Goal: Use online tool/utility: Utilize a website feature to perform a specific function

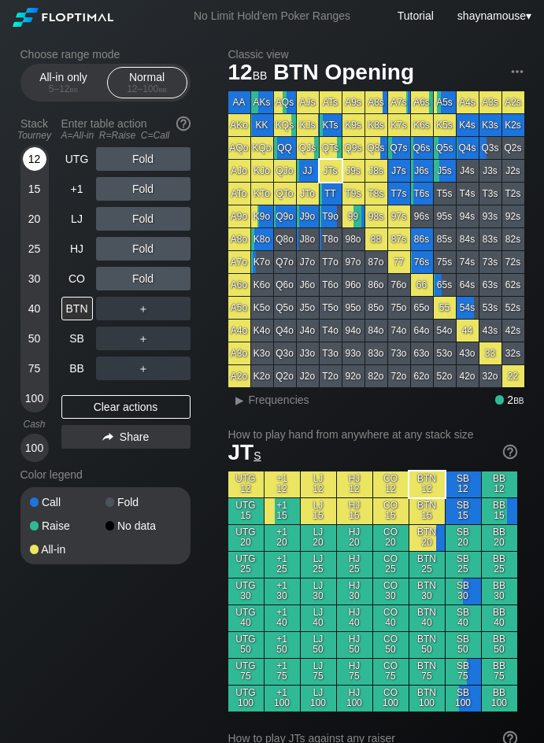
click at [29, 158] on div "12" at bounding box center [35, 159] width 24 height 24
click at [178, 338] on div "C ✕" at bounding box center [175, 339] width 31 height 24
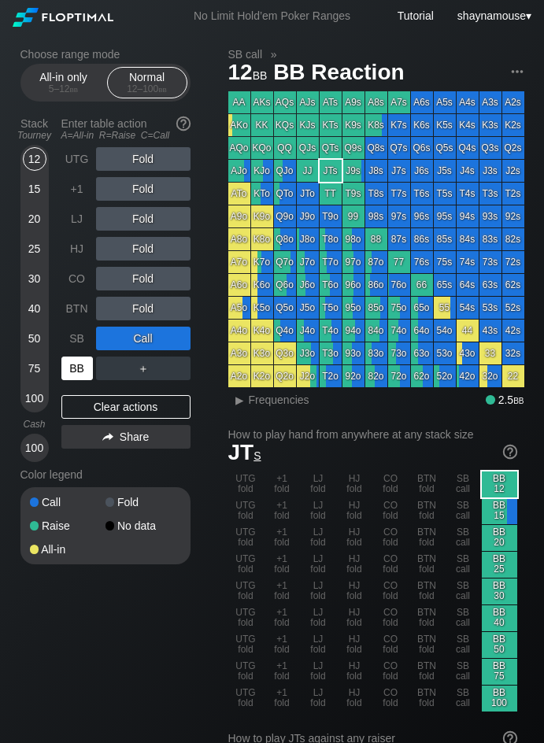
click at [65, 368] on div "BB" at bounding box center [76, 369] width 31 height 24
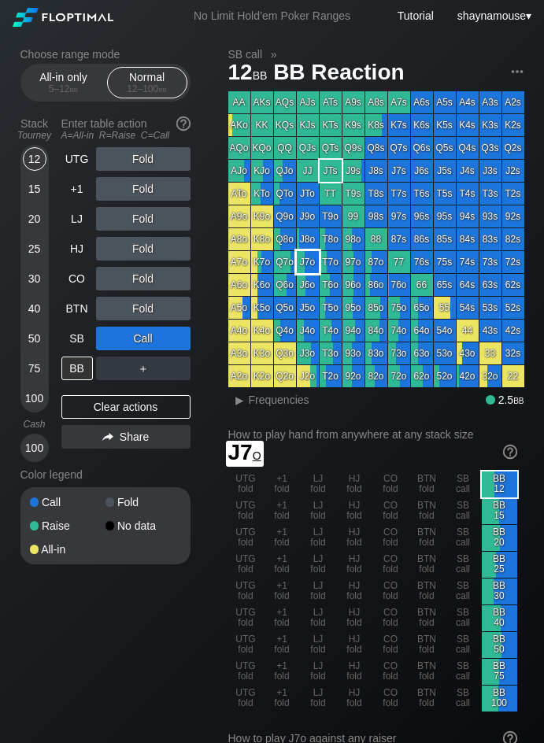
click at [306, 270] on div "J7o" at bounding box center [308, 262] width 22 height 22
click at [274, 403] on span "Frequencies" at bounding box center [279, 400] width 61 height 13
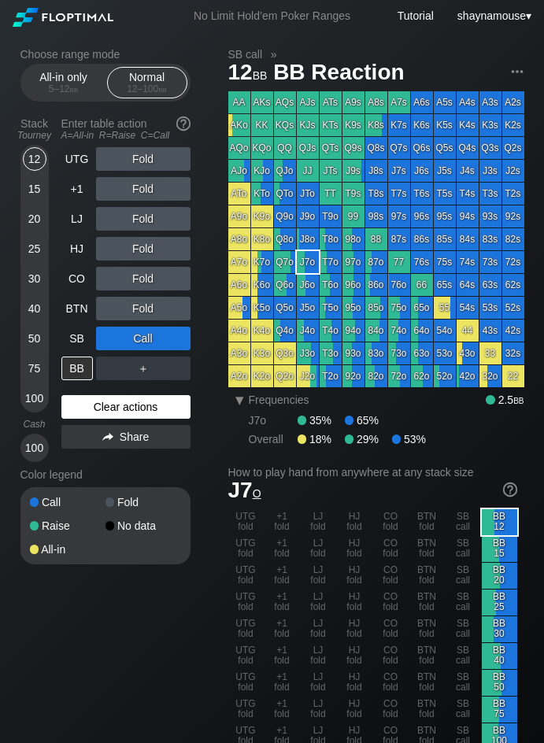
click at [148, 405] on div "Clear actions" at bounding box center [125, 407] width 129 height 24
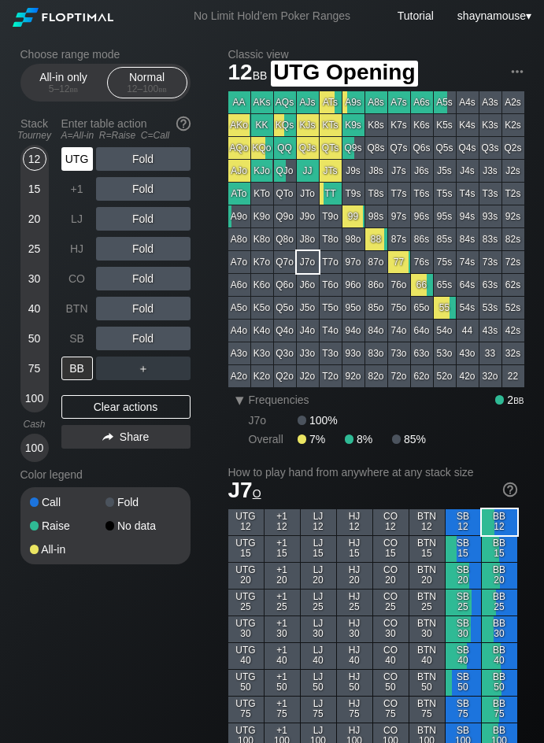
click at [79, 161] on div "UTG" at bounding box center [76, 159] width 31 height 24
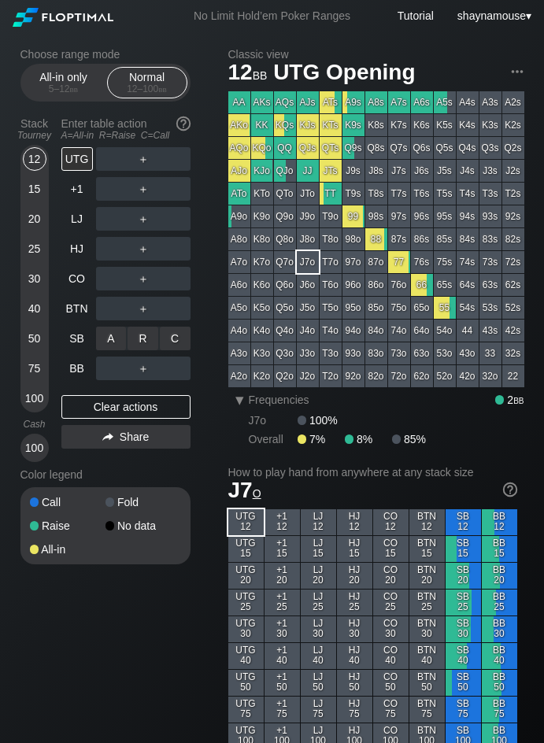
click at [170, 339] on div "C ✕" at bounding box center [175, 339] width 31 height 24
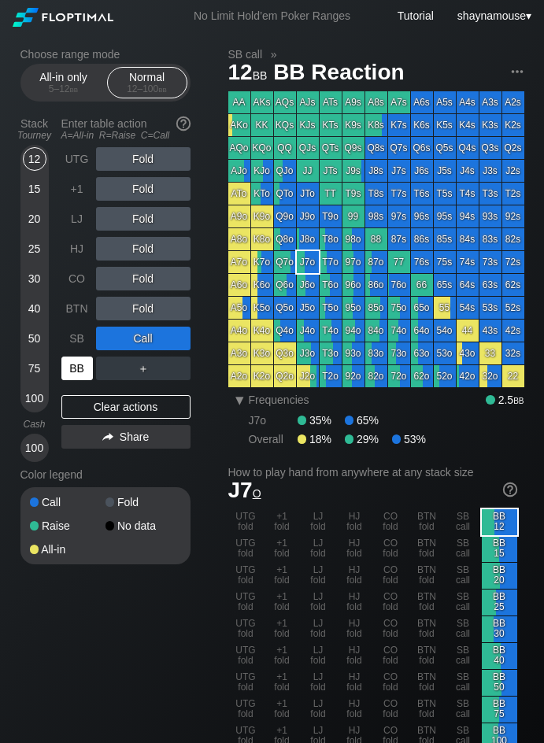
click at [83, 364] on div "BB" at bounding box center [76, 369] width 31 height 24
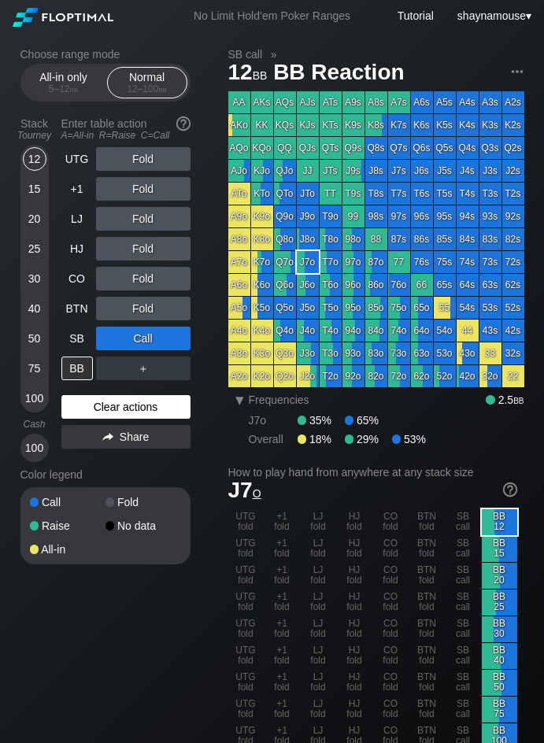
click at [142, 410] on div "Clear actions" at bounding box center [125, 407] width 129 height 24
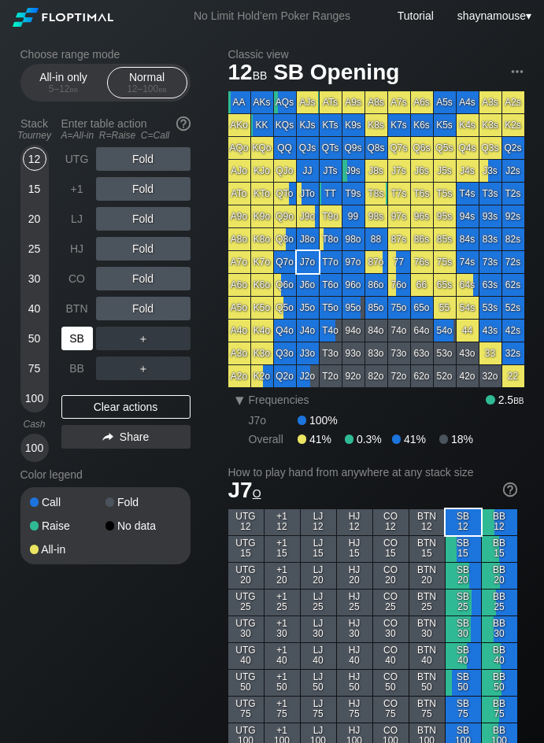
click at [85, 348] on div "SB" at bounding box center [76, 339] width 31 height 24
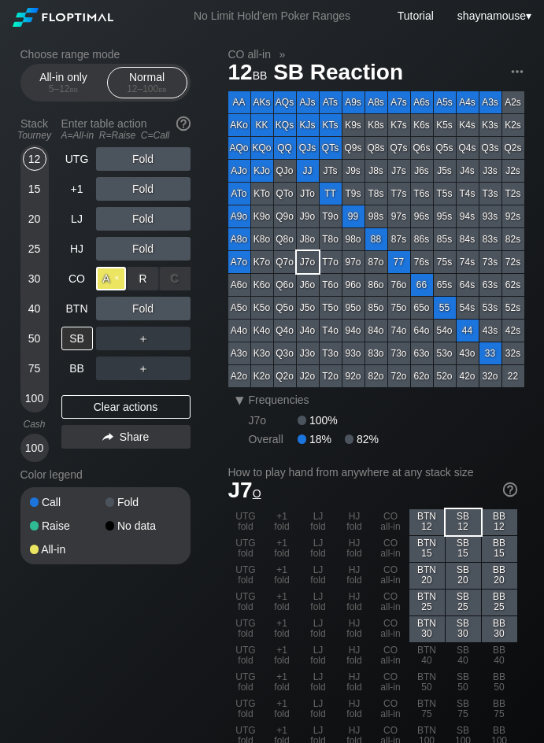
click at [113, 279] on div "A ✕" at bounding box center [111, 279] width 31 height 24
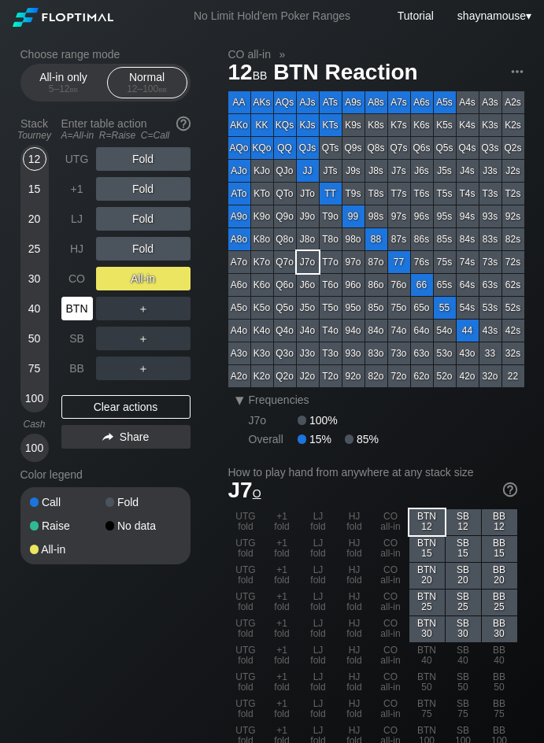
click at [83, 321] on div "BTN" at bounding box center [78, 309] width 35 height 30
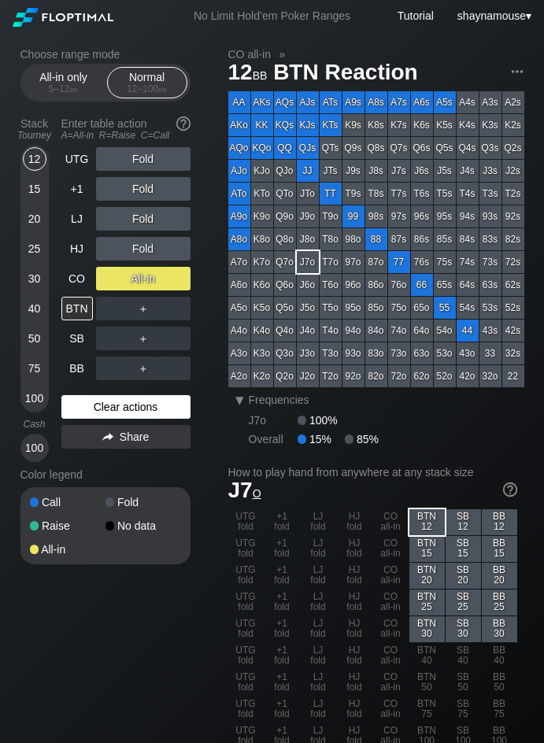
click at [102, 402] on div "Clear actions" at bounding box center [125, 407] width 129 height 24
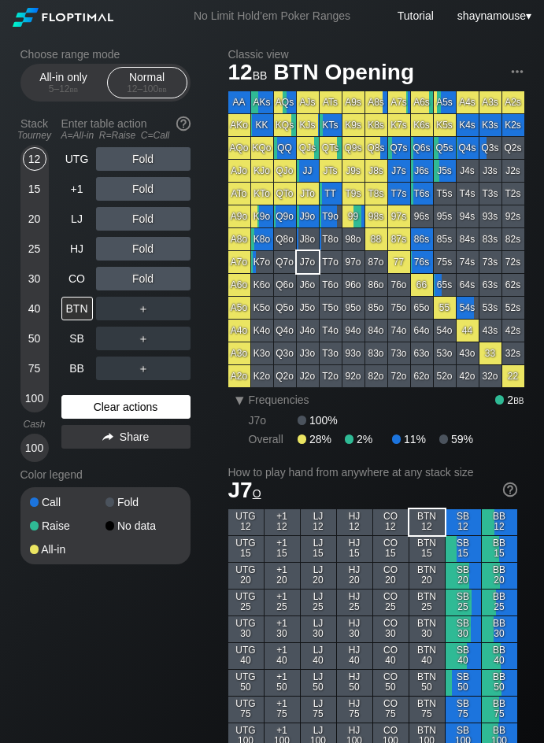
click at [102, 402] on div "Clear actions" at bounding box center [125, 407] width 129 height 24
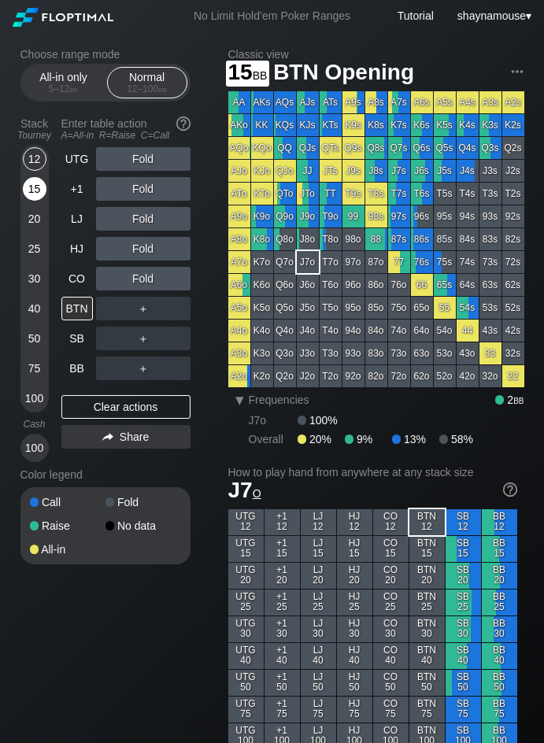
click at [32, 193] on div "15" at bounding box center [35, 189] width 24 height 24
click at [129, 313] on div "R ✕" at bounding box center [143, 309] width 31 height 24
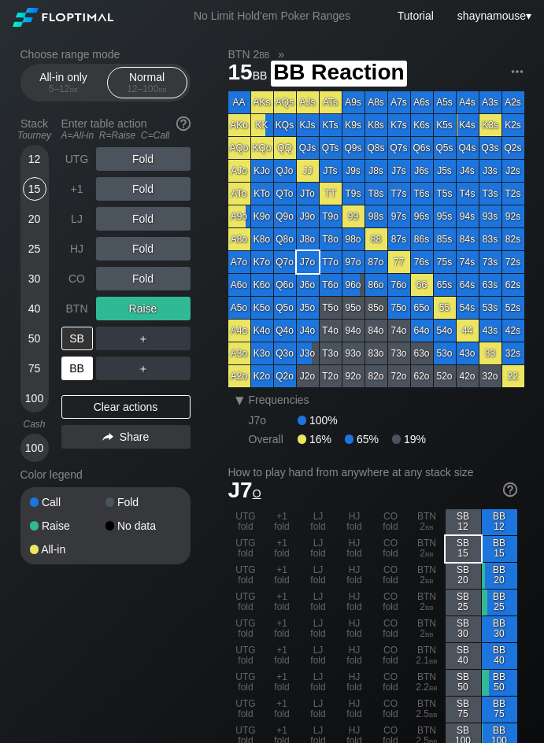
click at [78, 369] on div "BB" at bounding box center [76, 369] width 31 height 24
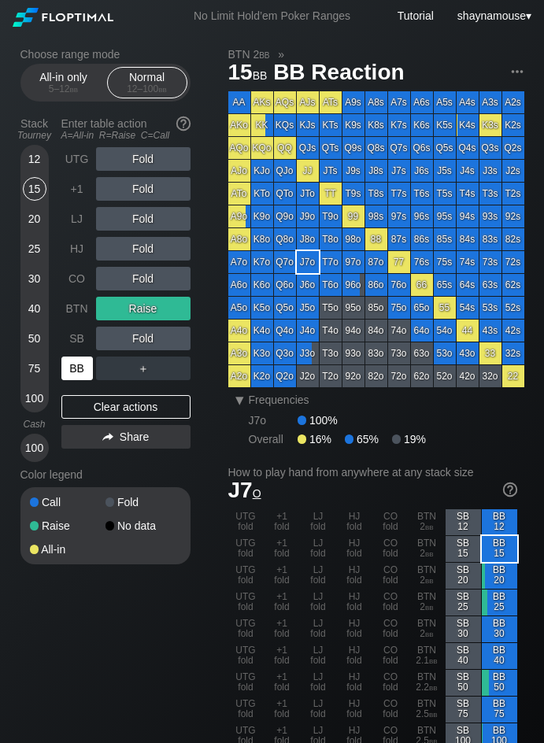
click at [78, 369] on div "BB" at bounding box center [76, 369] width 31 height 24
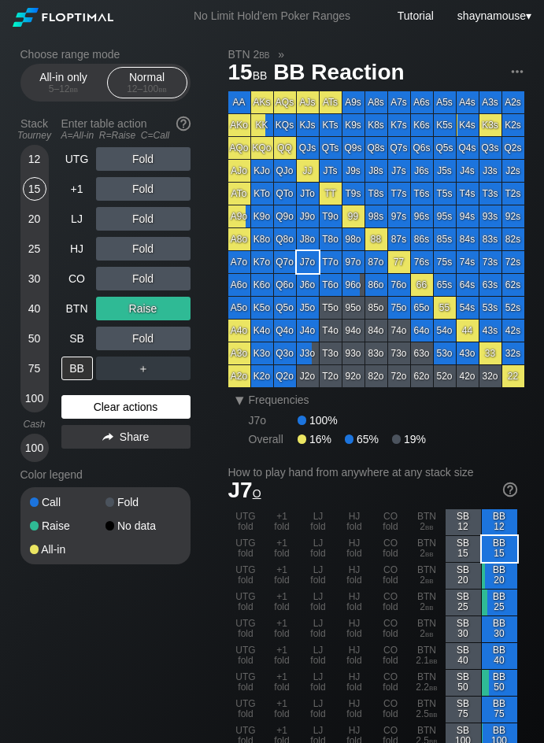
click at [105, 408] on div "Clear actions" at bounding box center [125, 407] width 129 height 24
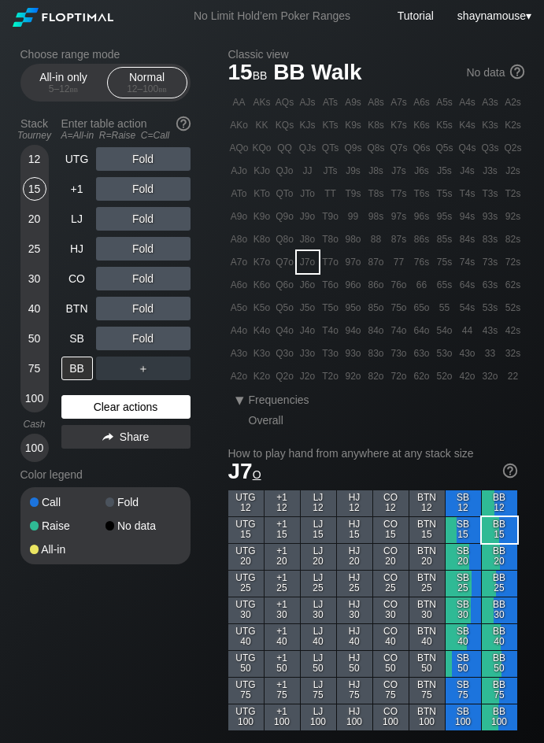
click at [105, 408] on div "Clear actions" at bounding box center [125, 407] width 129 height 24
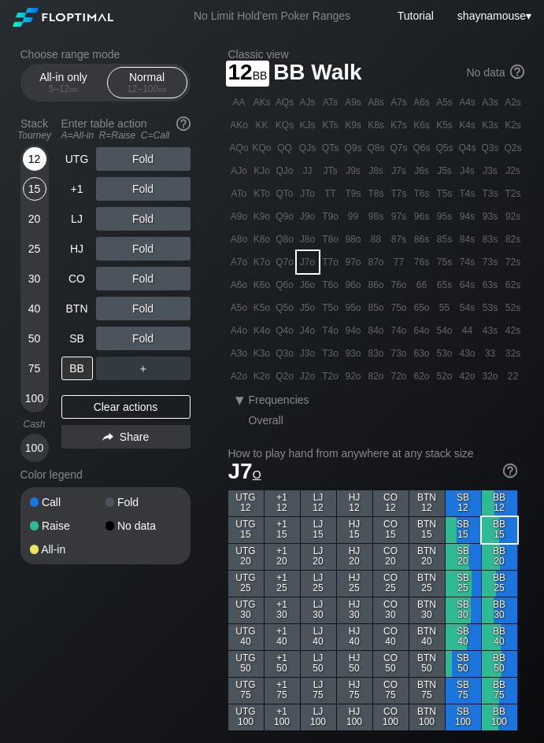
click at [29, 157] on div "12" at bounding box center [35, 159] width 24 height 24
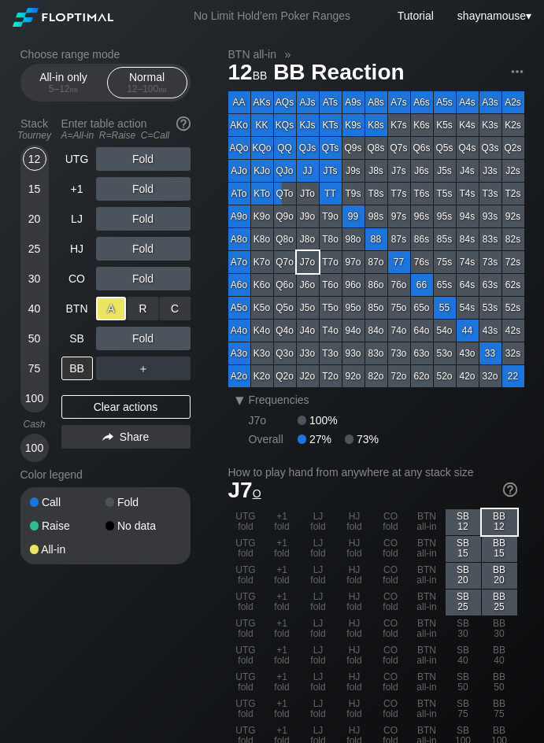
click at [113, 301] on div "A ✕" at bounding box center [111, 309] width 31 height 24
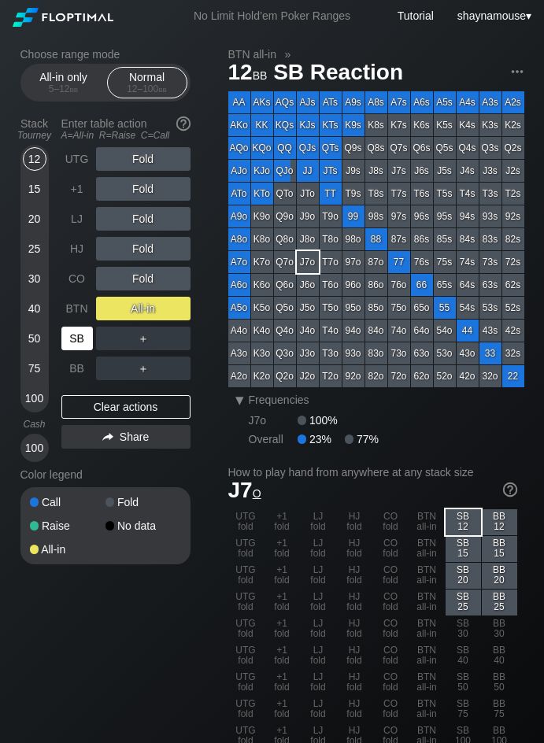
click at [81, 328] on div "SB" at bounding box center [76, 339] width 31 height 24
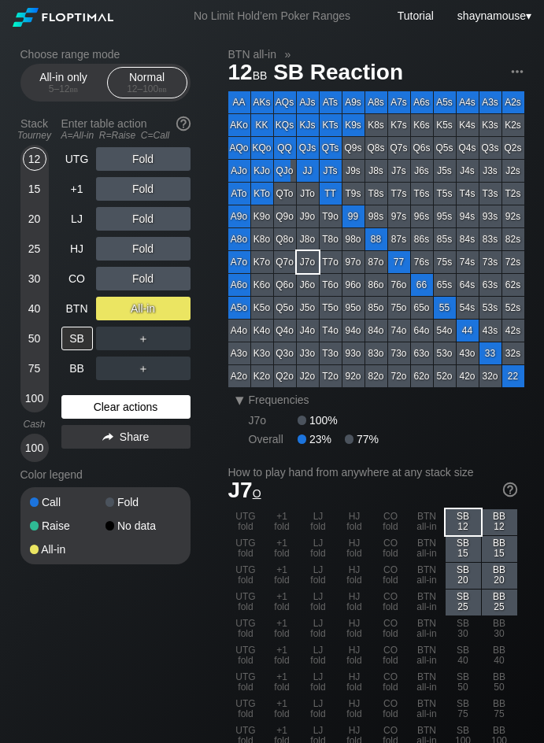
click at [120, 406] on div "Clear actions" at bounding box center [125, 407] width 129 height 24
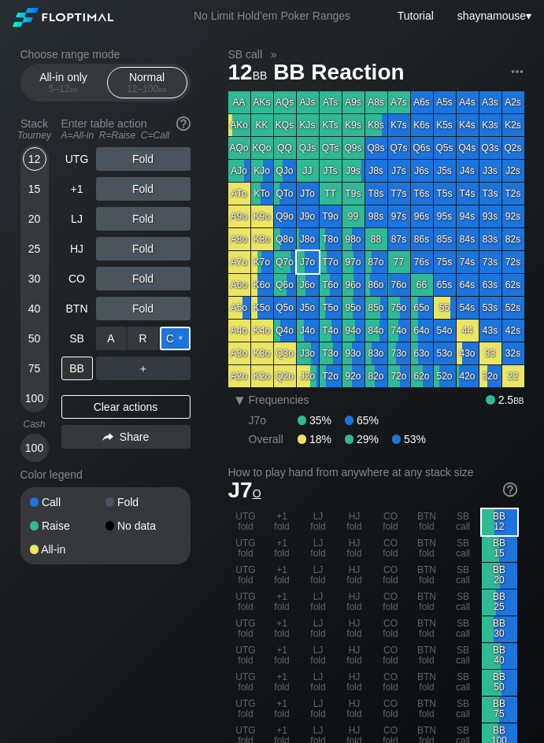
click at [183, 343] on div "C ✕" at bounding box center [175, 339] width 31 height 24
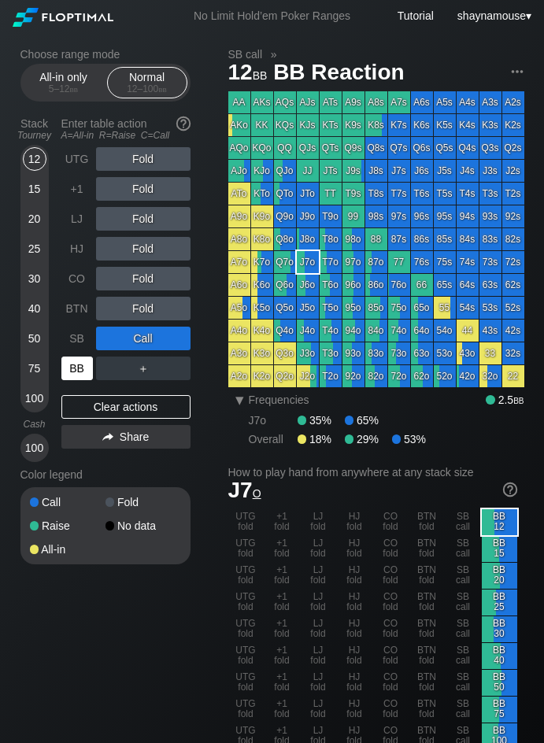
click at [79, 370] on div "BB" at bounding box center [76, 369] width 31 height 24
click at [135, 424] on div "UTG Fold +1 Fold LJ Fold HJ Fold CO Fold BTN Fold SB Call BB ＋ Clear actions Sh…" at bounding box center [125, 304] width 129 height 315
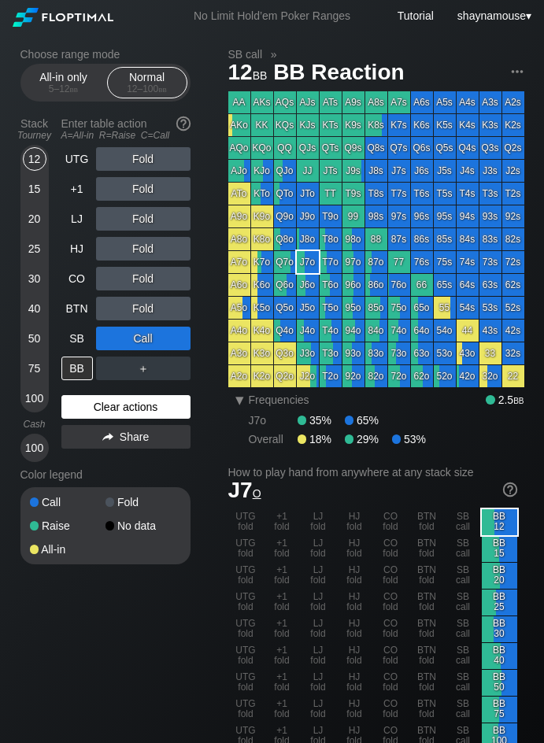
click at [139, 408] on div "Clear actions" at bounding box center [125, 407] width 129 height 24
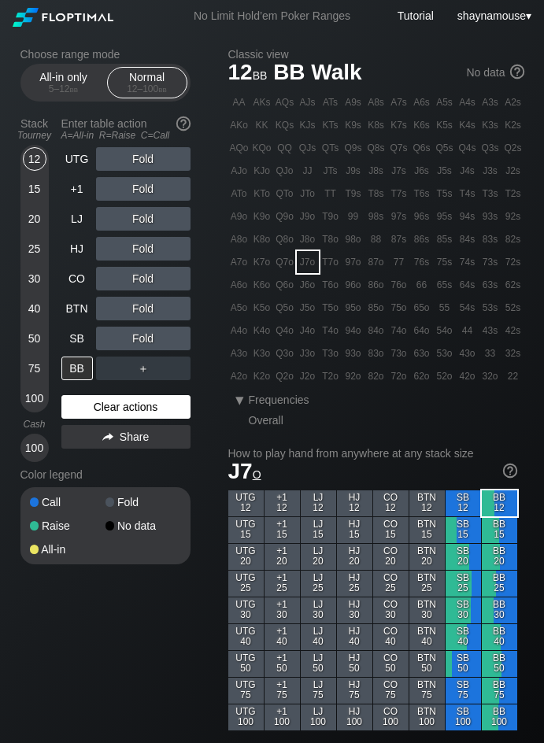
click at [139, 408] on div "Clear actions" at bounding box center [125, 407] width 129 height 24
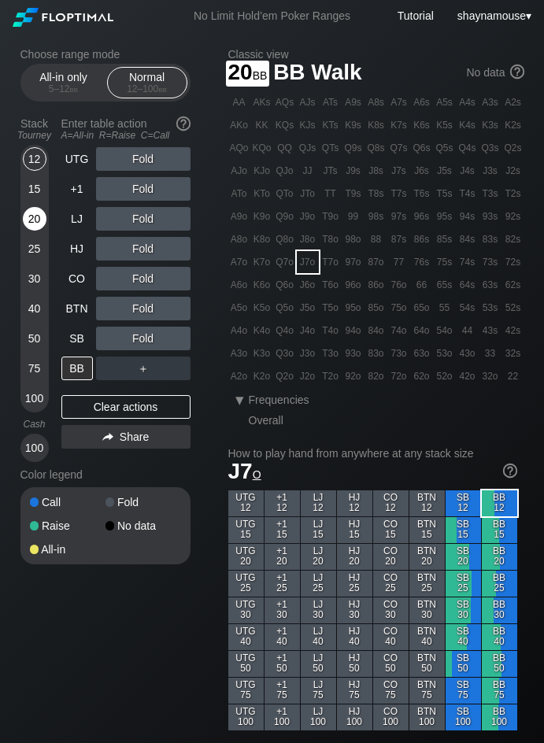
click at [28, 215] on div "20" at bounding box center [35, 219] width 24 height 24
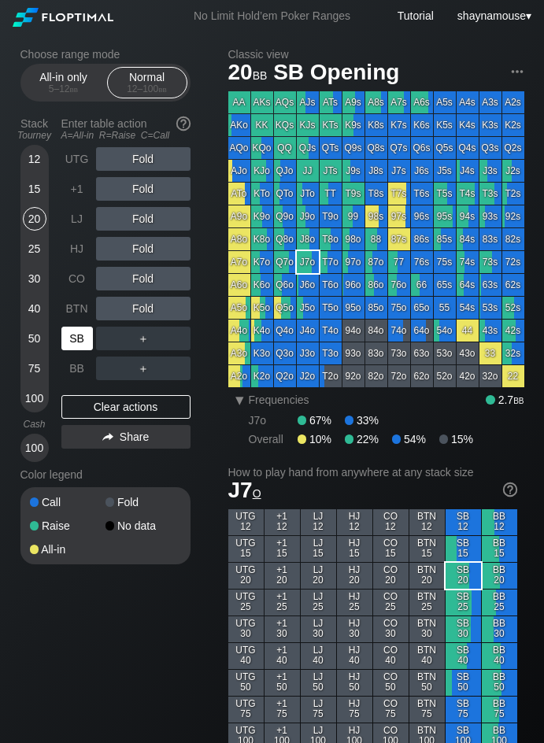
click at [90, 346] on div "SB" at bounding box center [76, 339] width 31 height 24
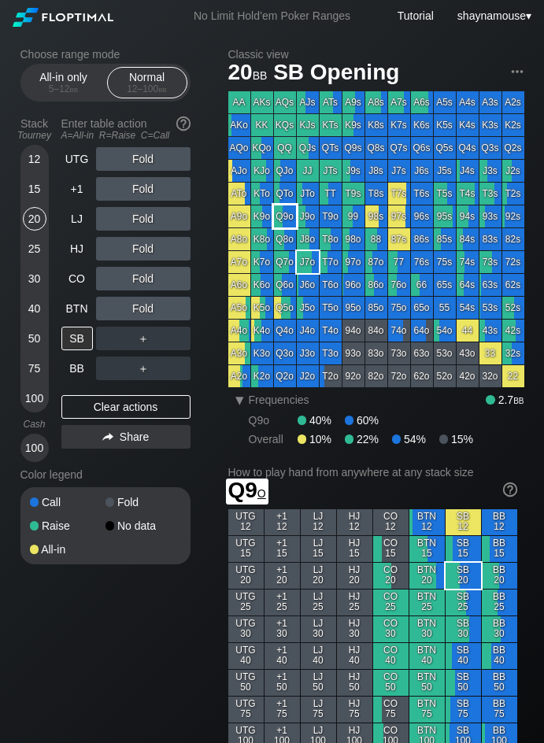
click at [290, 216] on div "Q9o" at bounding box center [285, 216] width 22 height 22
click at [33, 276] on div "30" at bounding box center [35, 279] width 24 height 24
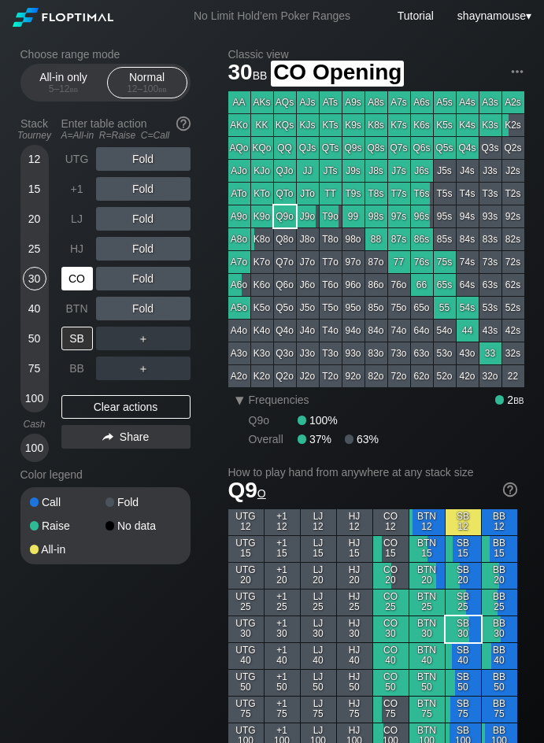
click at [87, 286] on div "CO" at bounding box center [76, 279] width 31 height 24
